Goal: Check status: Check status

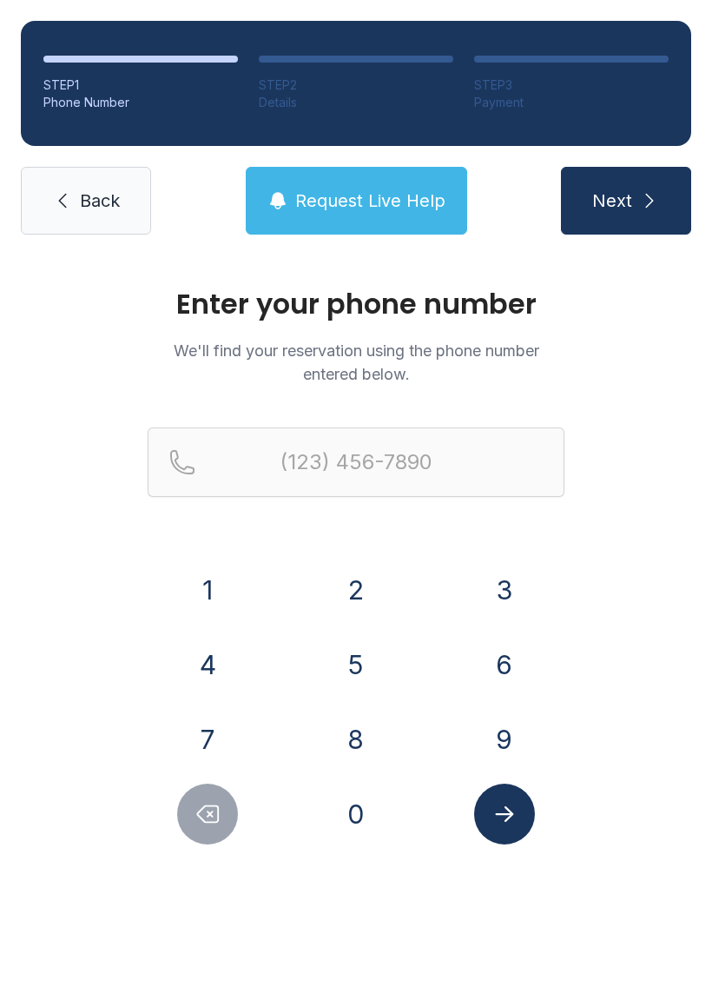
click at [357, 601] on button "2" at bounding box center [356, 589] width 61 height 61
click at [492, 582] on button "3" at bounding box center [504, 589] width 61 height 61
click at [505, 747] on button "9" at bounding box center [504, 739] width 61 height 61
click at [355, 595] on button "2" at bounding box center [356, 589] width 61 height 61
click at [364, 737] on button "8" at bounding box center [356, 739] width 61 height 61
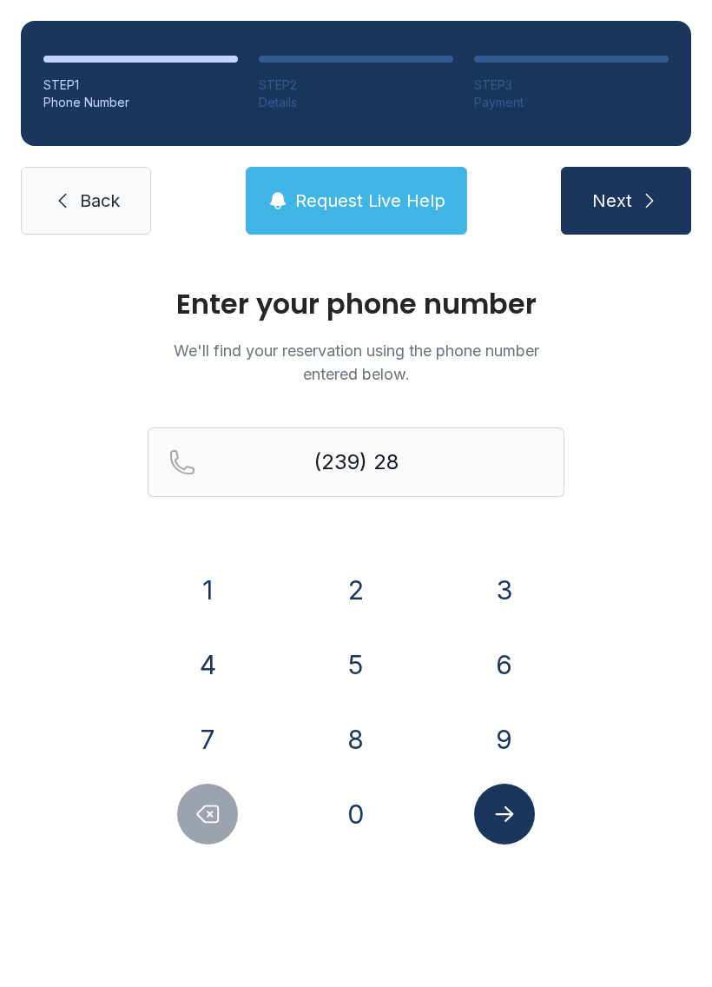
click at [362, 648] on button "5" at bounding box center [356, 664] width 61 height 61
click at [347, 730] on button "8" at bounding box center [356, 739] width 61 height 61
click at [490, 680] on button "6" at bounding box center [504, 664] width 61 height 61
click at [360, 802] on button "0" at bounding box center [356, 813] width 61 height 61
click at [225, 825] on button "Delete number" at bounding box center [207, 813] width 61 height 61
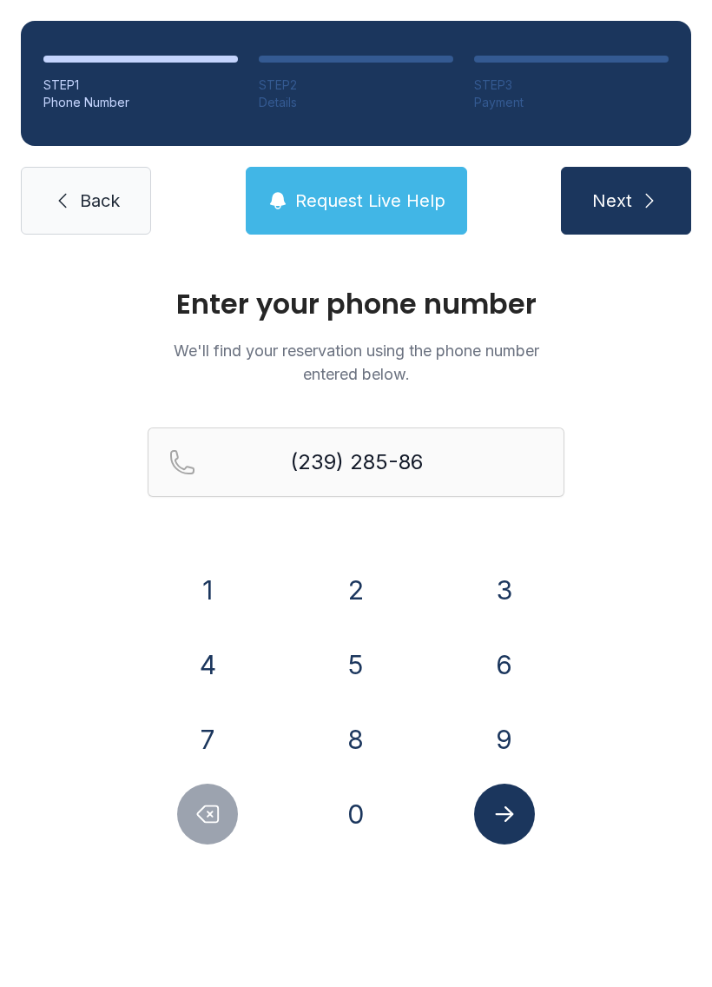
click at [218, 804] on icon "Delete number" at bounding box center [208, 814] width 26 height 26
type input "(239) 285-8"
